Goal: Task Accomplishment & Management: Use online tool/utility

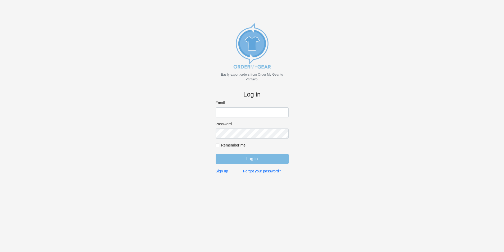
type input "gino@cishirts.com"
click at [254, 163] on input "Log in" at bounding box center [252, 159] width 73 height 10
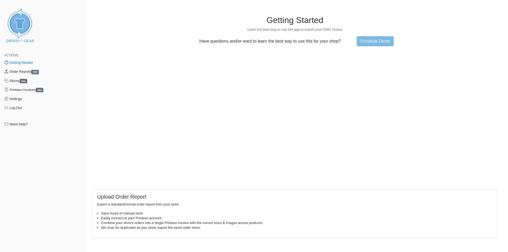
click at [26, 72] on link "Order Reports 253" at bounding box center [42, 71] width 85 height 9
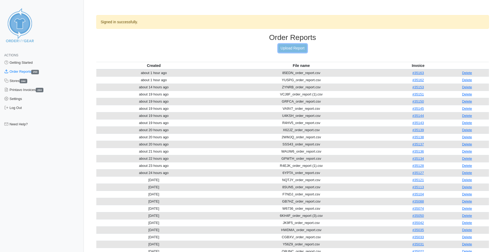
click at [296, 46] on link "Upload Report" at bounding box center [292, 48] width 29 height 8
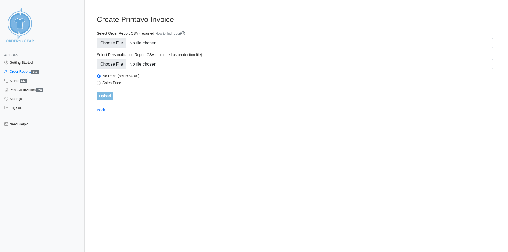
type input "C:\fakepath\7NAUQ_order_report.csv"
click at [103, 98] on input "Upload" at bounding box center [105, 96] width 16 height 8
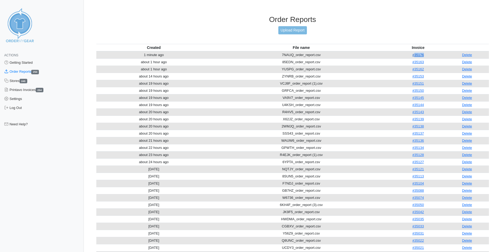
drag, startPoint x: 427, startPoint y: 55, endPoint x: 415, endPoint y: 57, distance: 12.0
click at [415, 57] on td "#35176" at bounding box center [418, 54] width 54 height 7
copy link "35176"
